Goal: Task Accomplishment & Management: Manage account settings

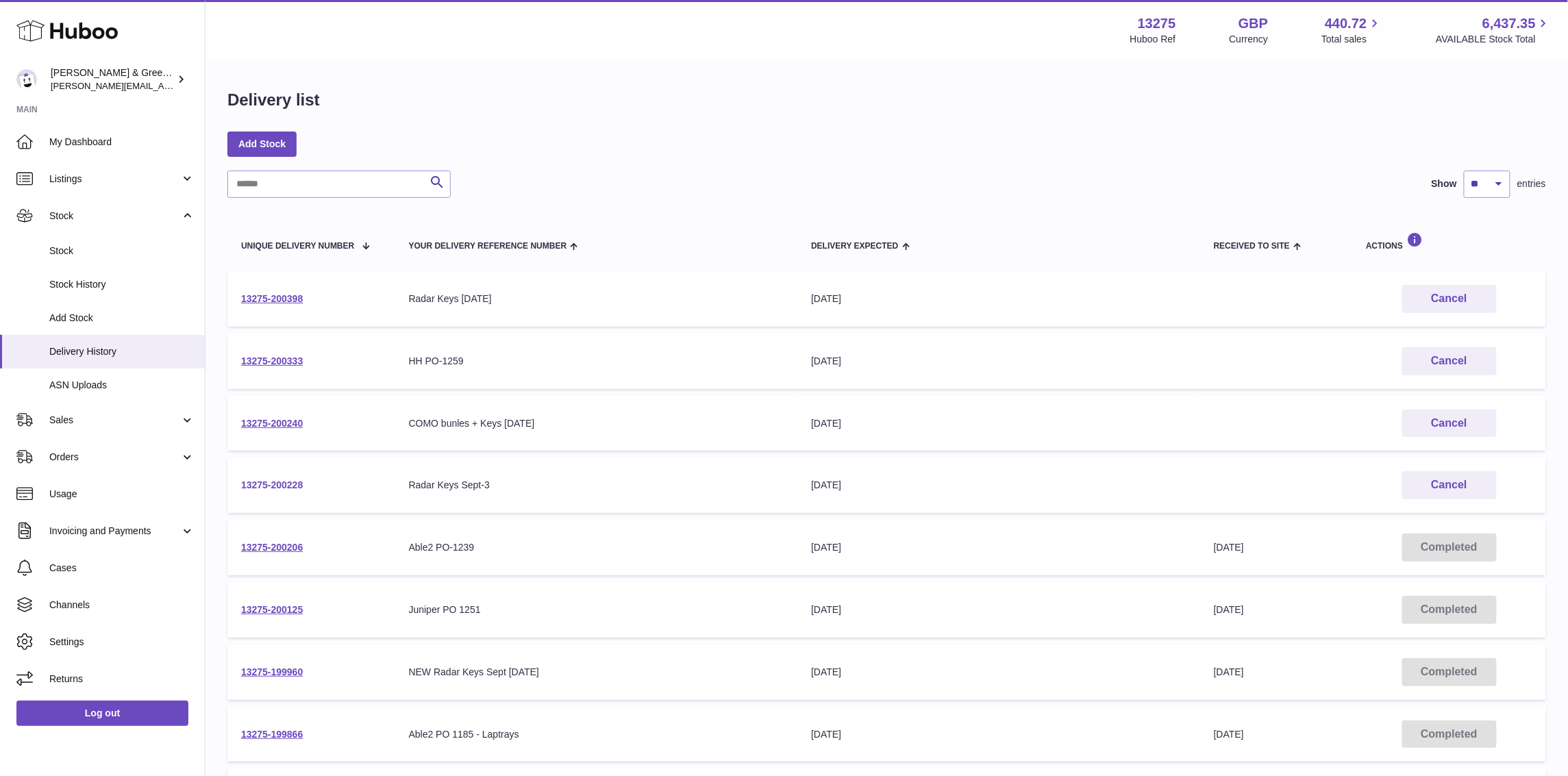
click at [301, 485] on link "13275-200228" at bounding box center [272, 485] width 62 height 11
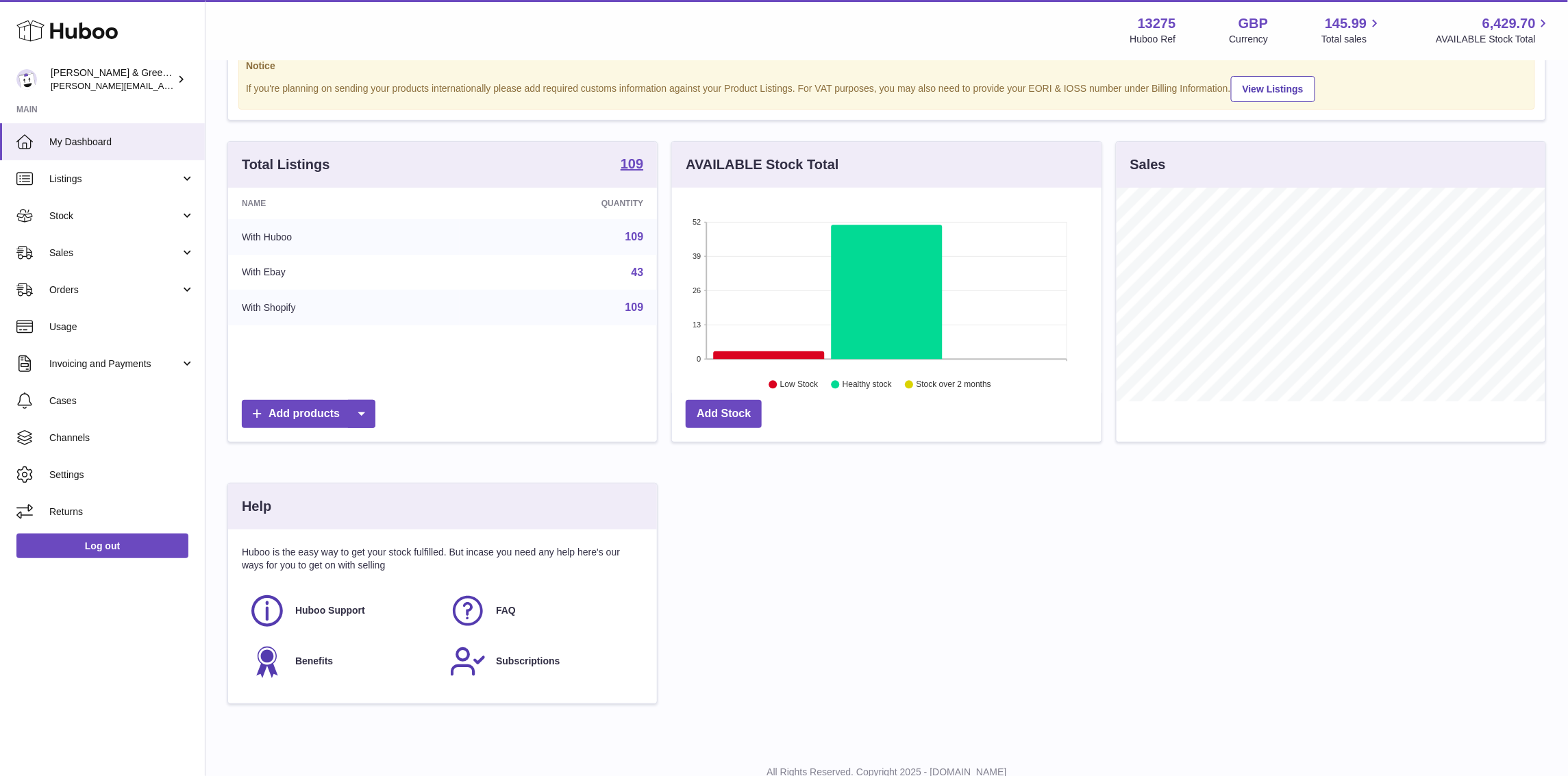
scroll to position [98, 0]
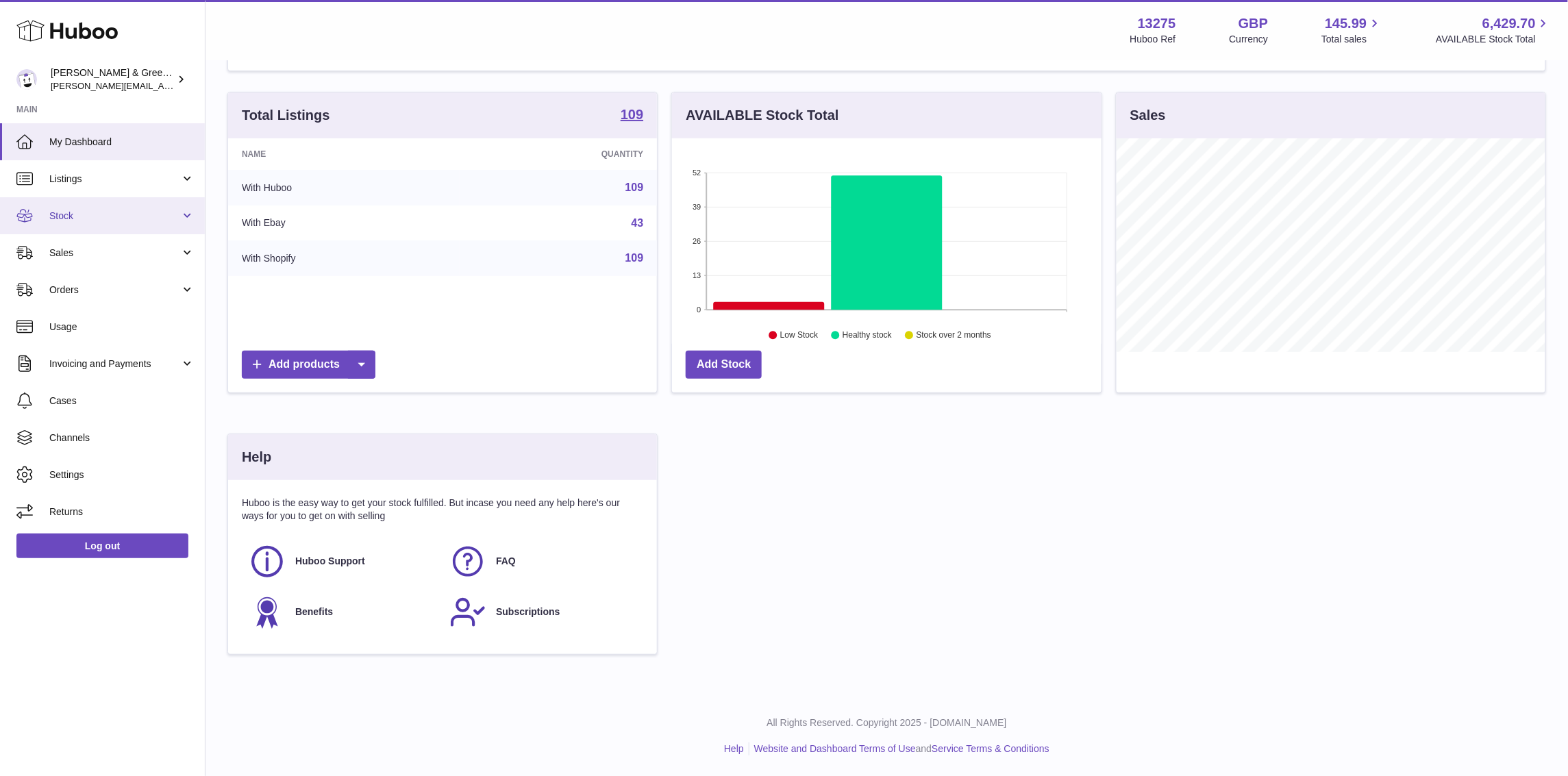
click at [121, 227] on link "Stock" at bounding box center [103, 216] width 205 height 37
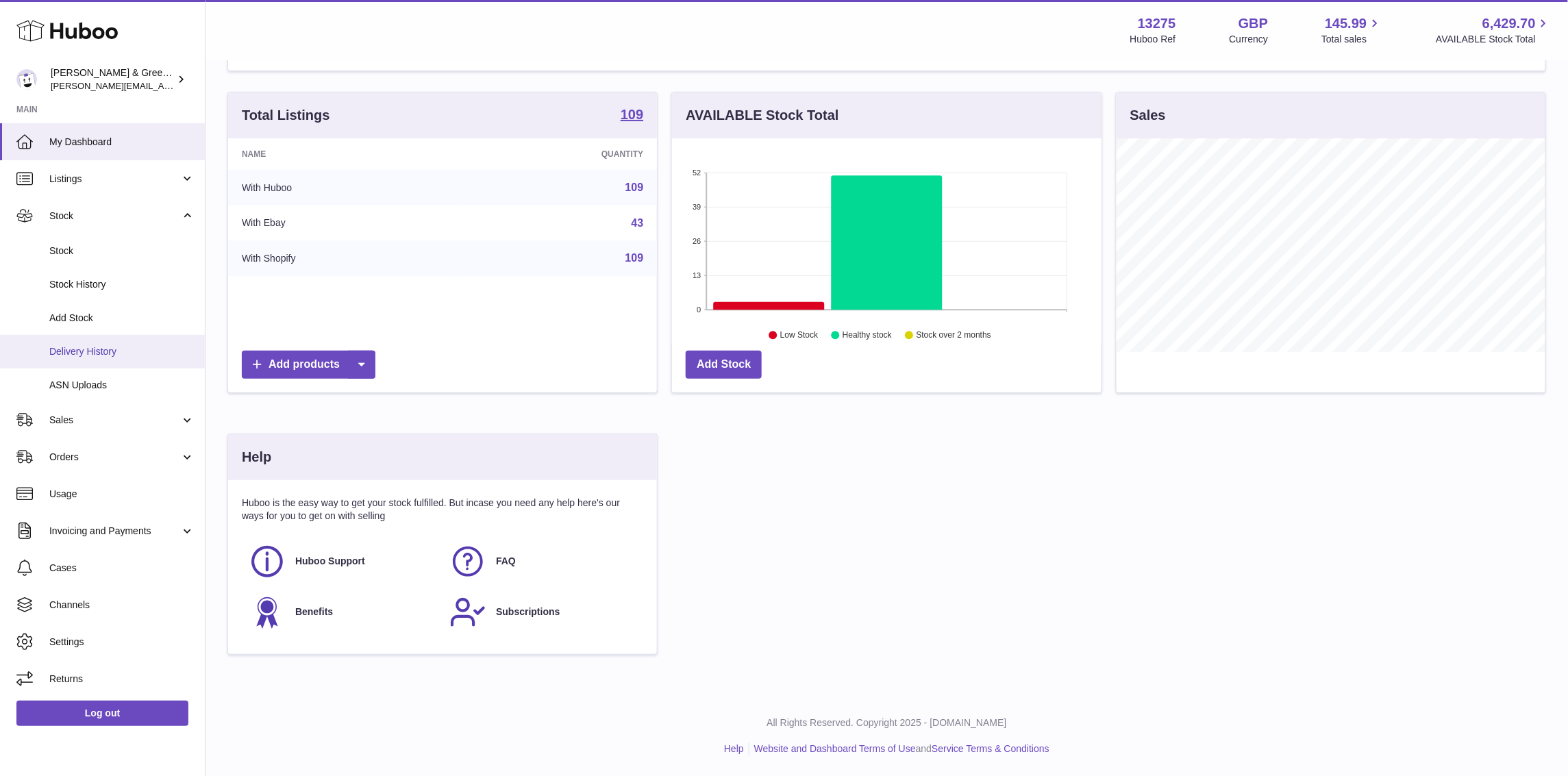
click at [131, 341] on link "Delivery History" at bounding box center [103, 352] width 205 height 34
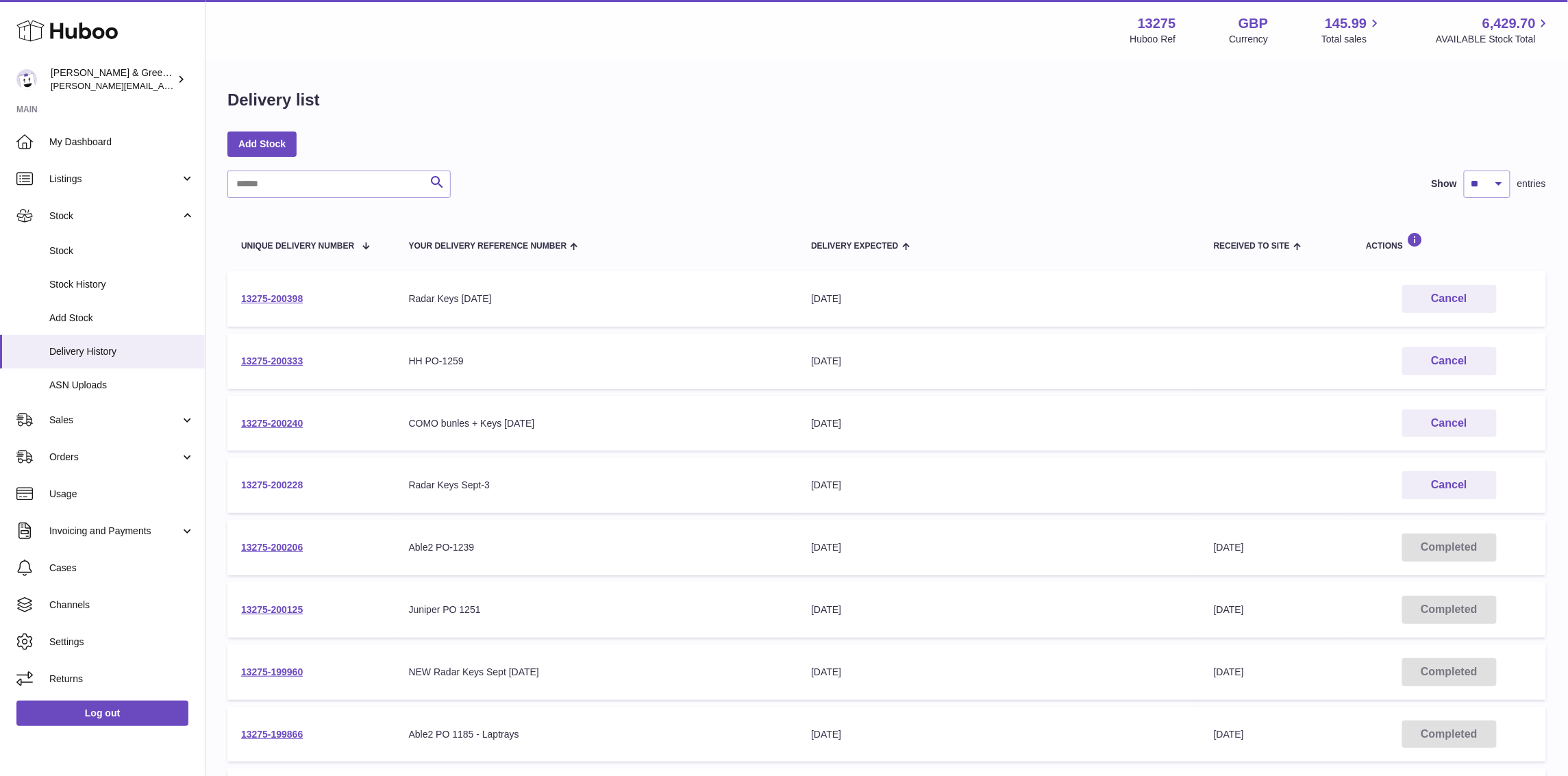
click at [302, 483] on link "13275-200228" at bounding box center [272, 485] width 62 height 11
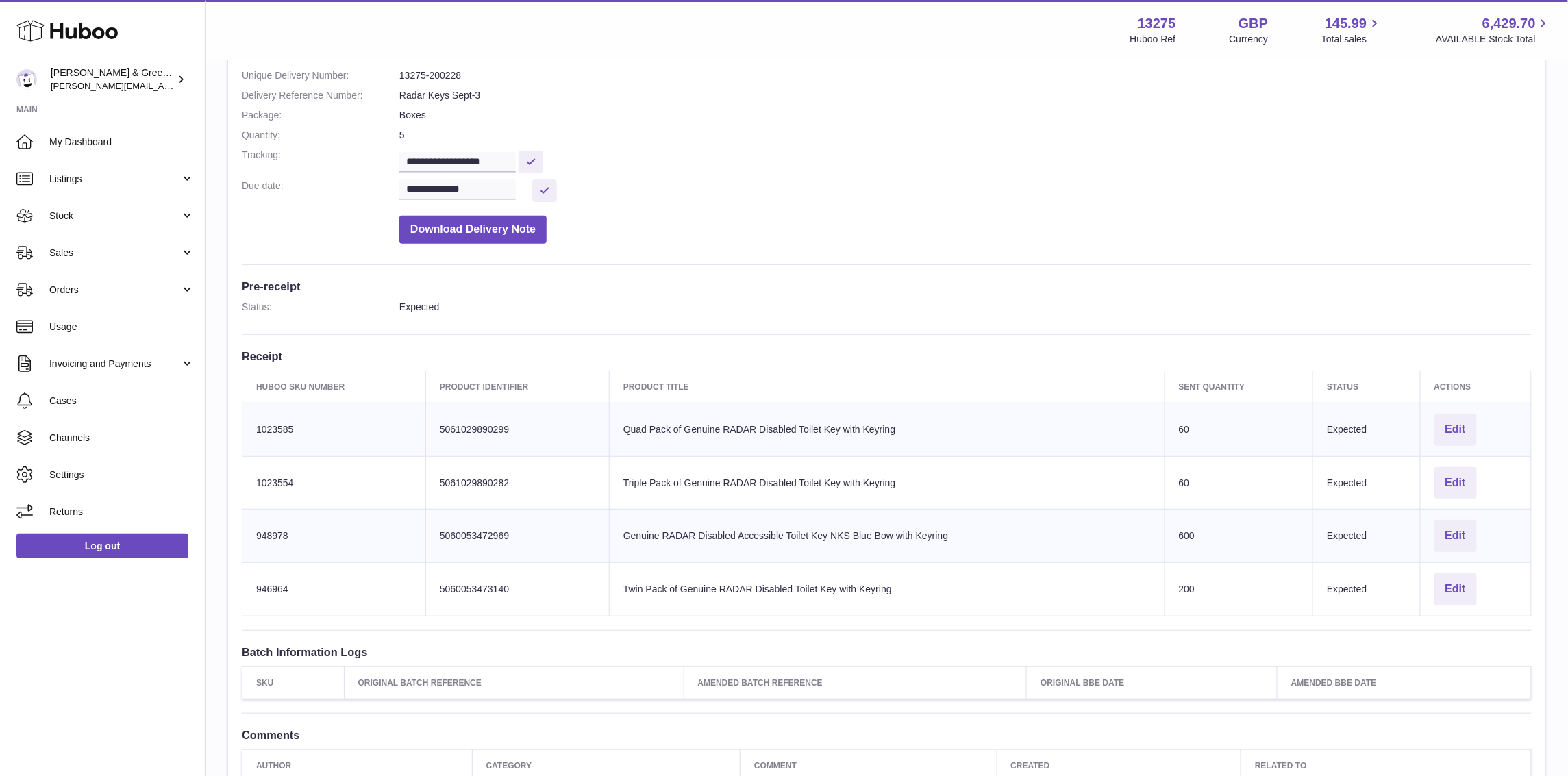
scroll to position [172, 0]
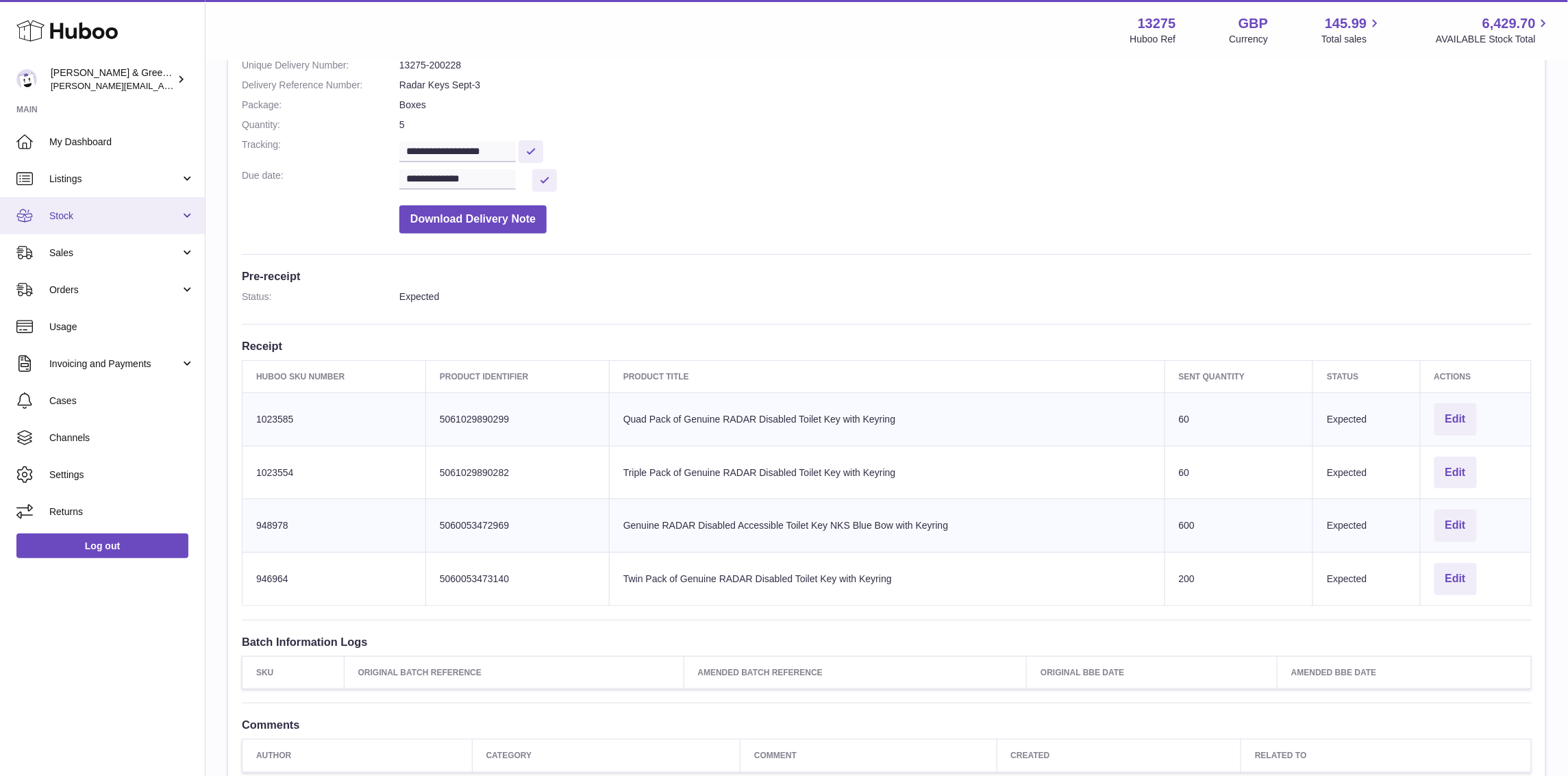
click at [108, 216] on span "Stock" at bounding box center [115, 216] width 131 height 13
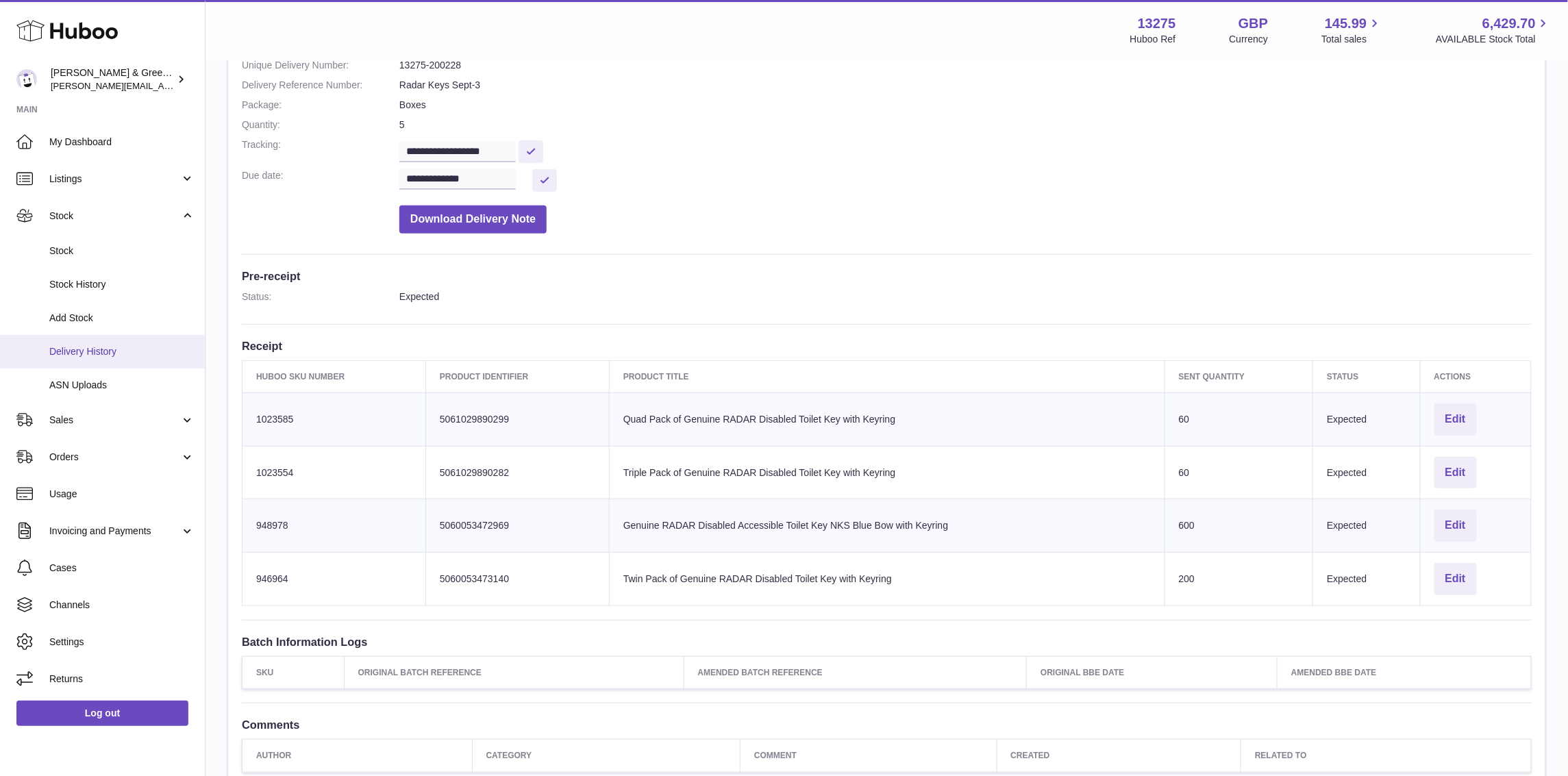
click at [111, 346] on span "Delivery History" at bounding box center [122, 352] width 145 height 13
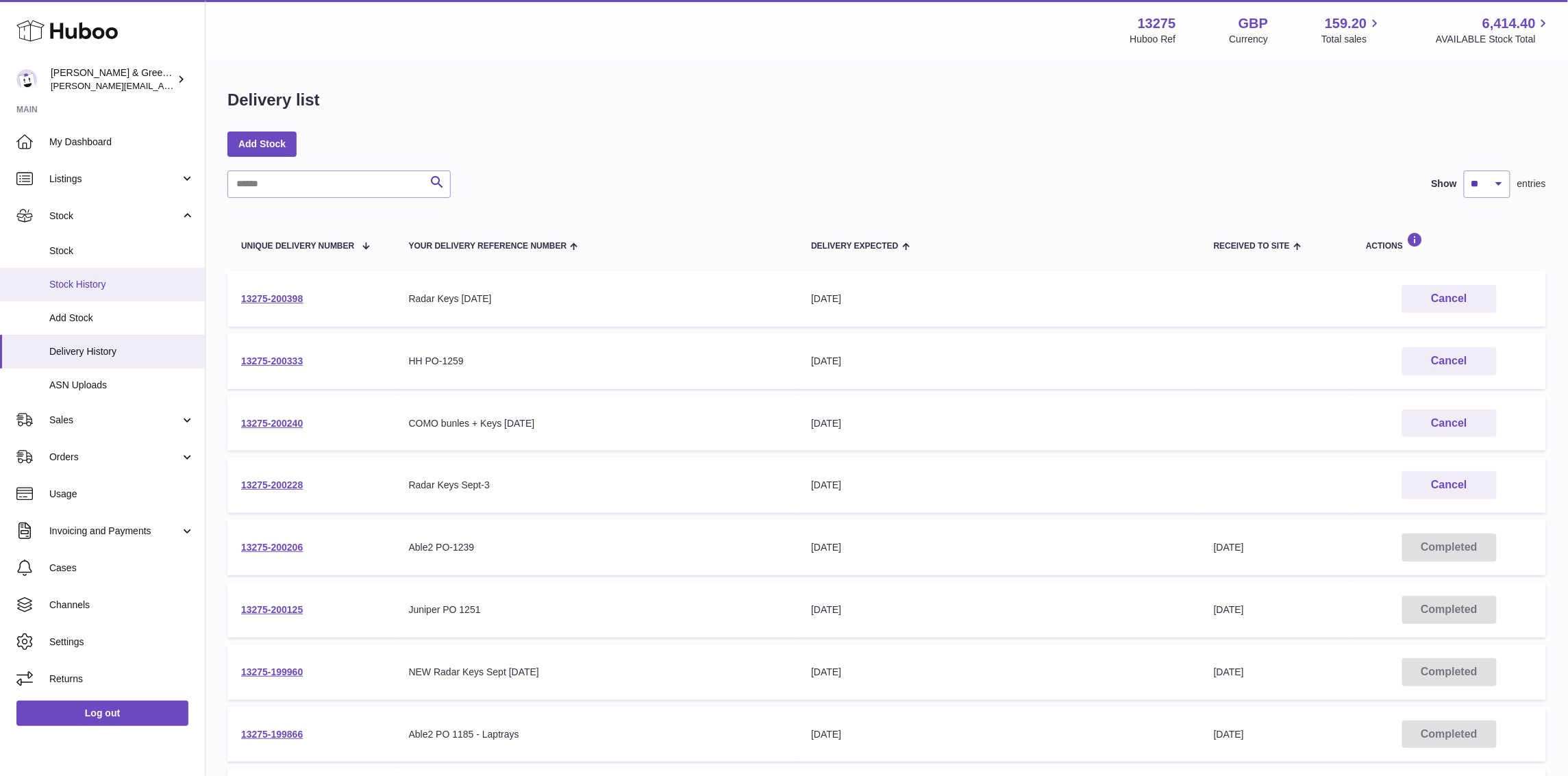
click at [99, 280] on span "Stock History" at bounding box center [122, 285] width 145 height 13
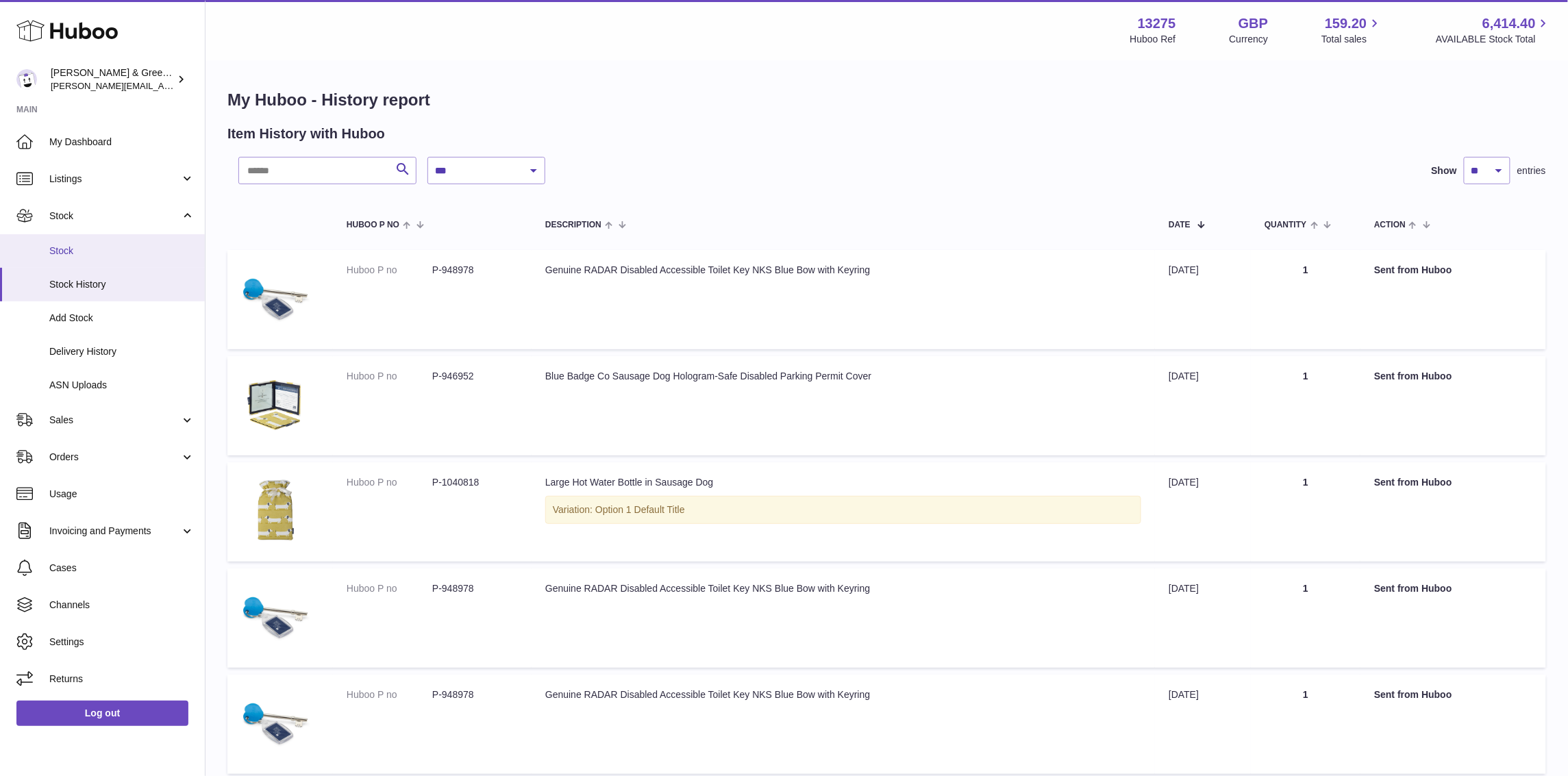
click at [87, 255] on span "Stock" at bounding box center [122, 251] width 145 height 13
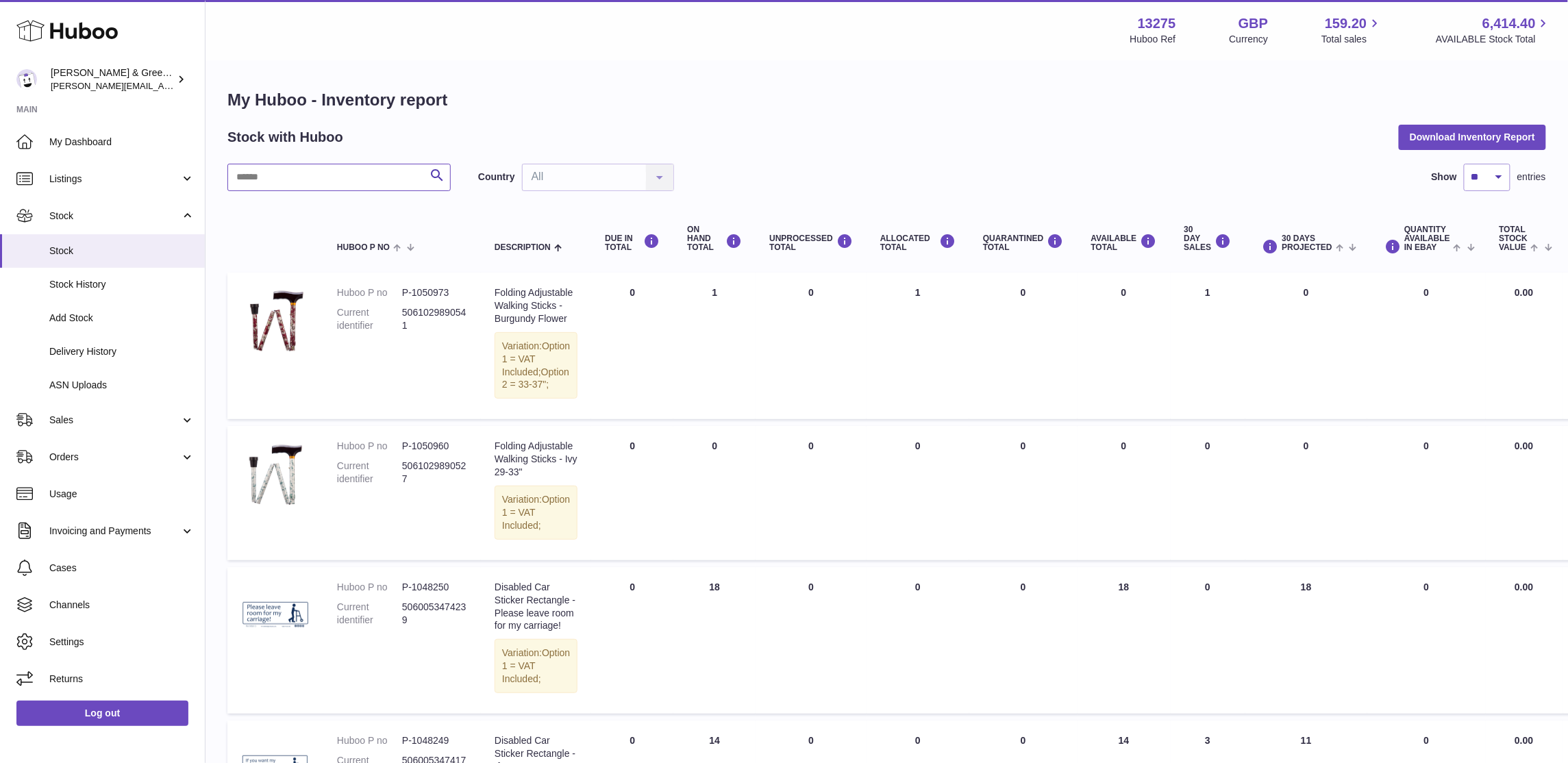
click at [290, 182] on input "text" at bounding box center [339, 178] width 223 height 28
type input "****"
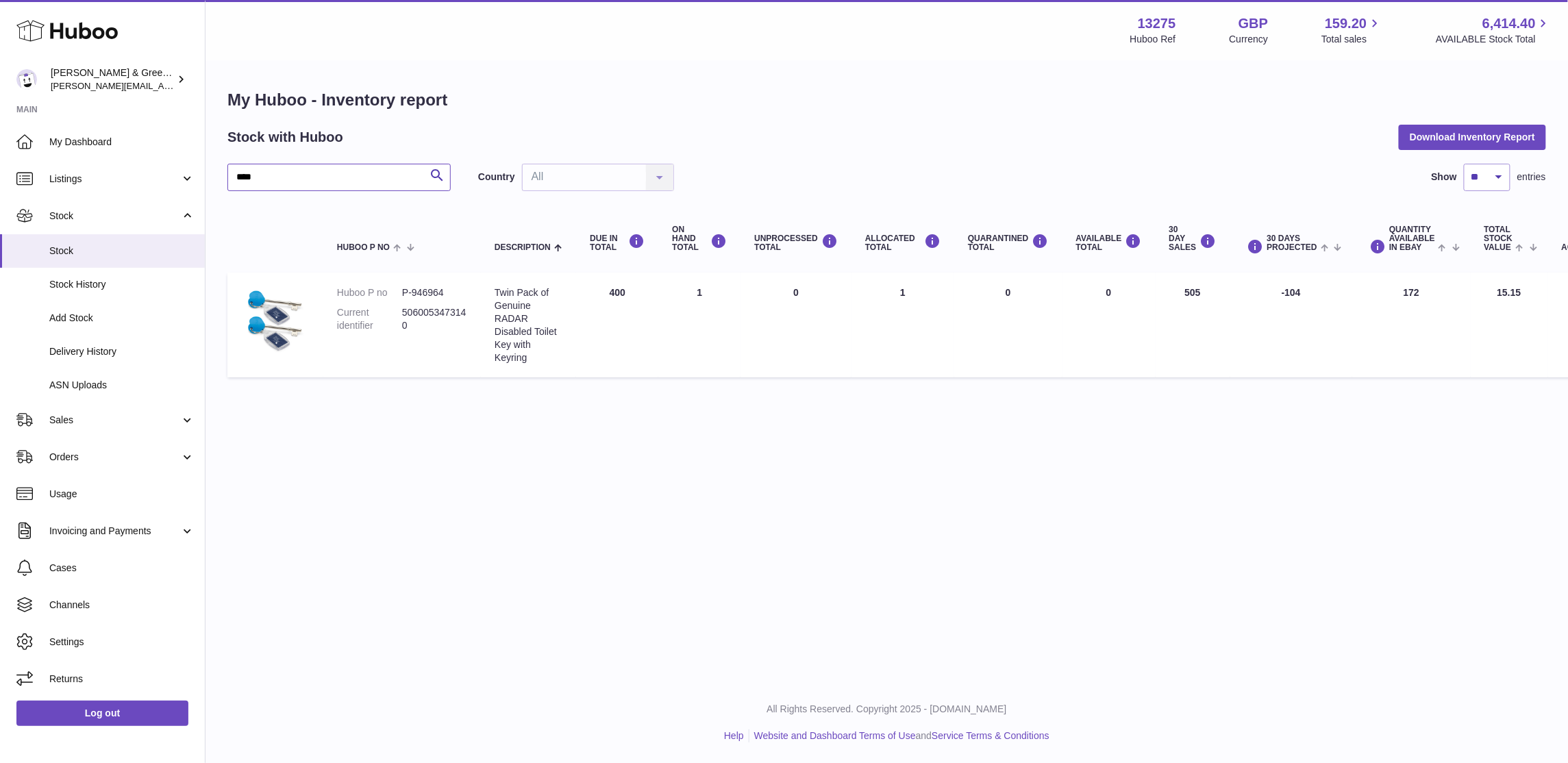
scroll to position [0, 39]
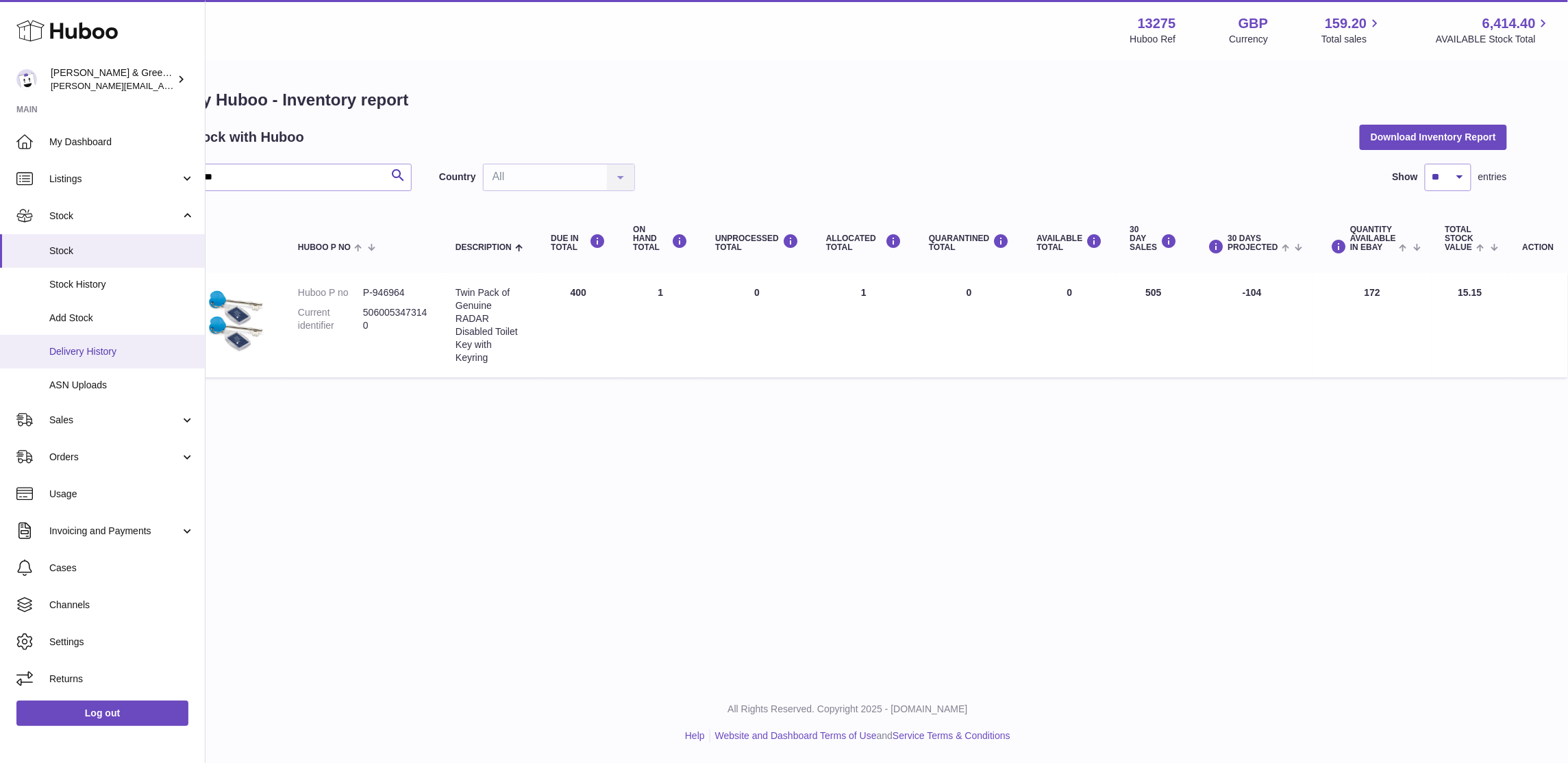
click at [84, 346] on span "Delivery History" at bounding box center [122, 352] width 145 height 13
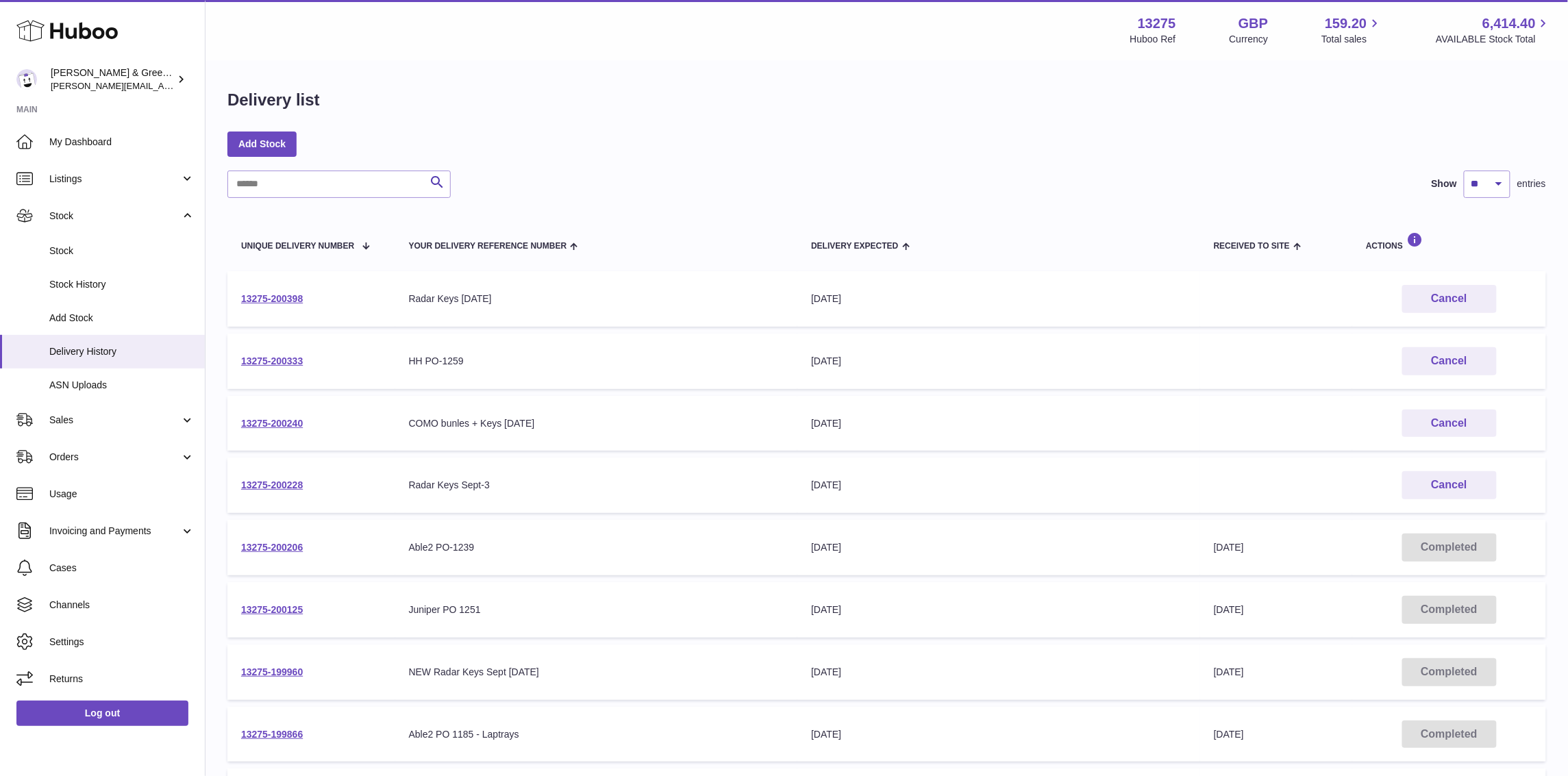
click at [292, 292] on td "13275-200398" at bounding box center [311, 299] width 168 height 55
click at [285, 296] on link "13275-200398" at bounding box center [272, 298] width 62 height 11
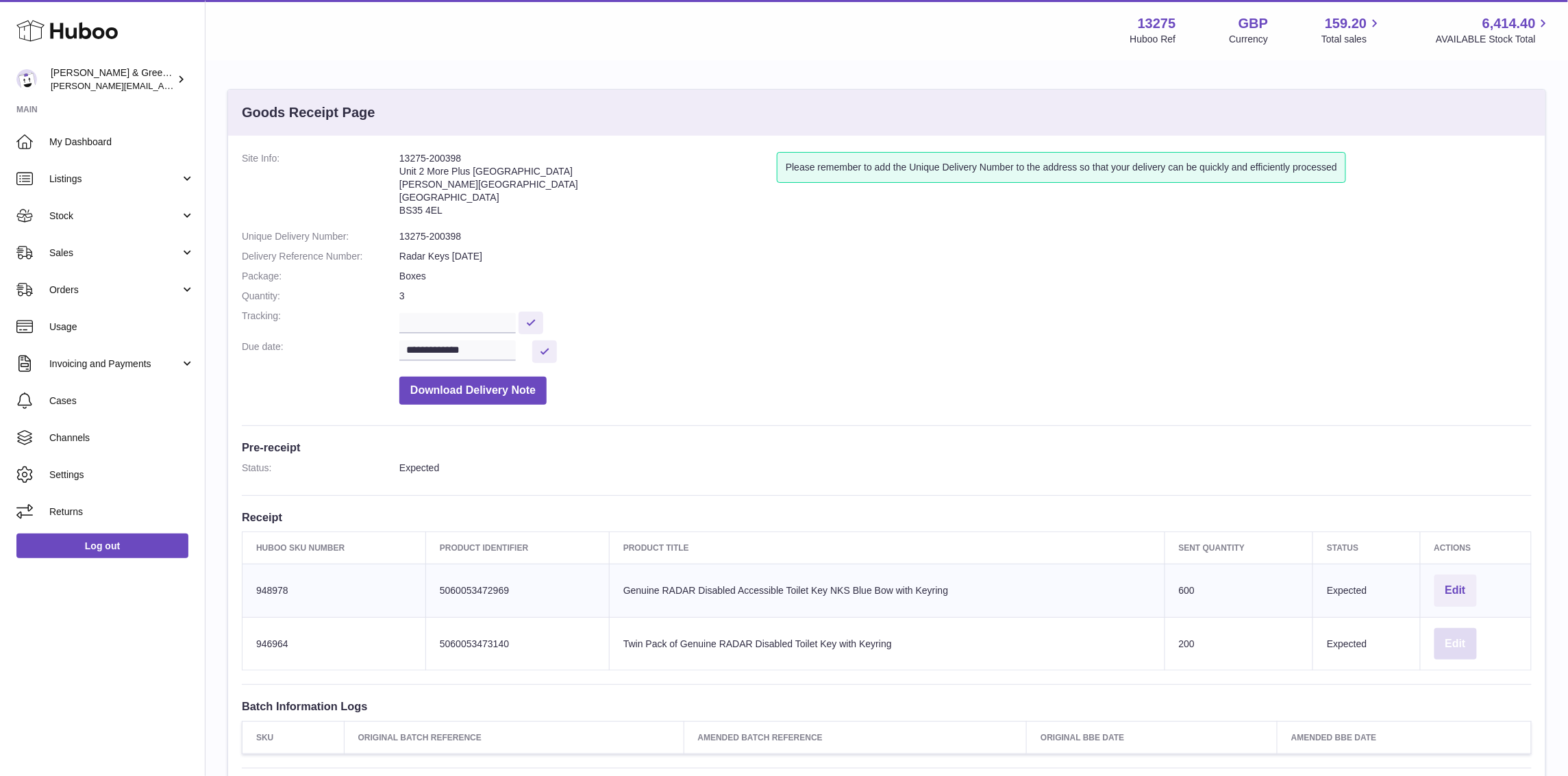
click at [1439, 641] on button "Edit" at bounding box center [1455, 644] width 42 height 32
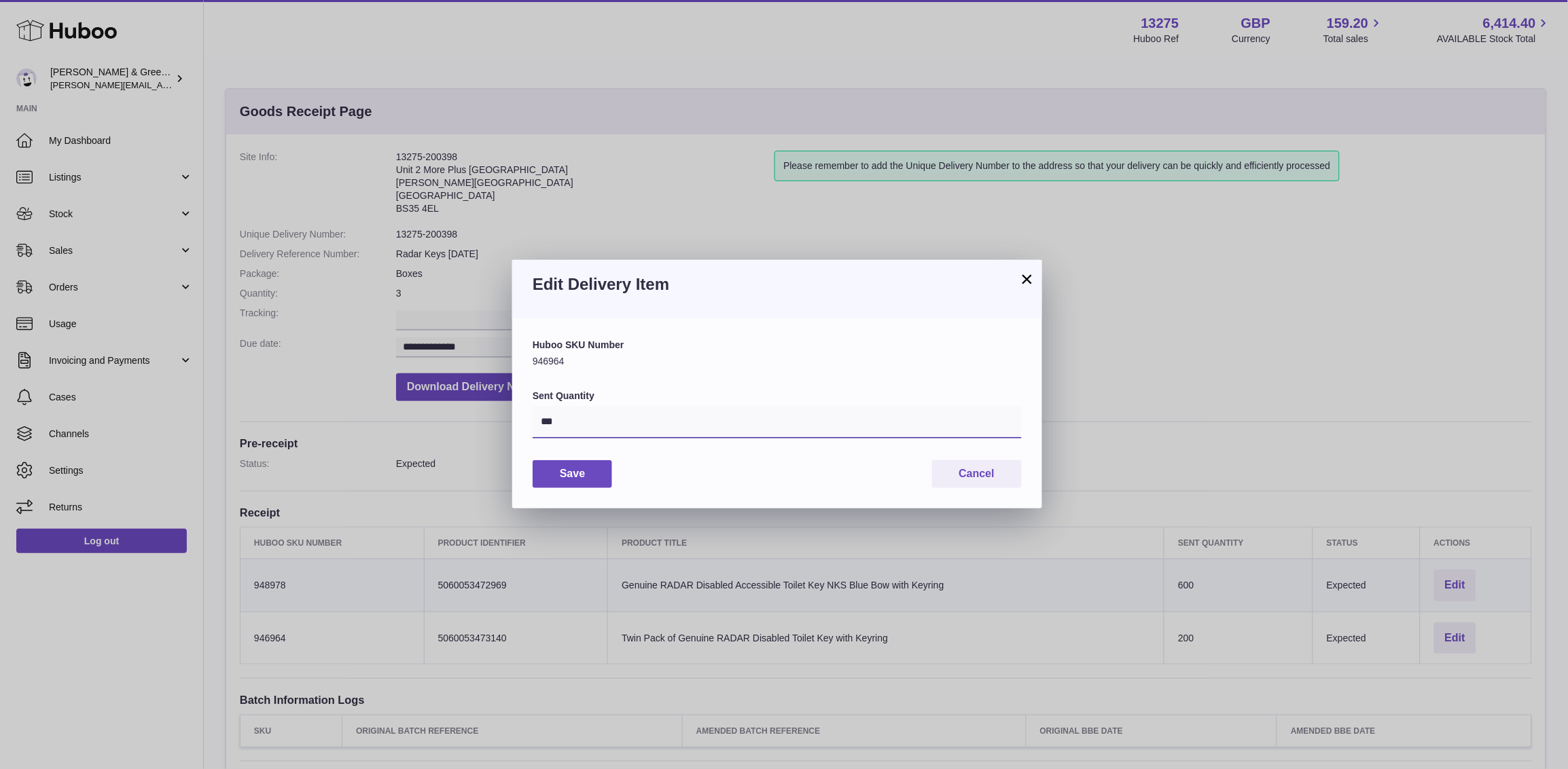
drag, startPoint x: 598, startPoint y: 423, endPoint x: 463, endPoint y: 408, distance: 135.8
click at [463, 409] on div "× Edit Delivery Item Huboo SKU Number 946964 Sent Quantity *** Save Cancel" at bounding box center [784, 384] width 1568 height 769
type input "***"
click at [561, 474] on button "Save" at bounding box center [572, 474] width 80 height 28
